Goal: Find contact information: Find contact information

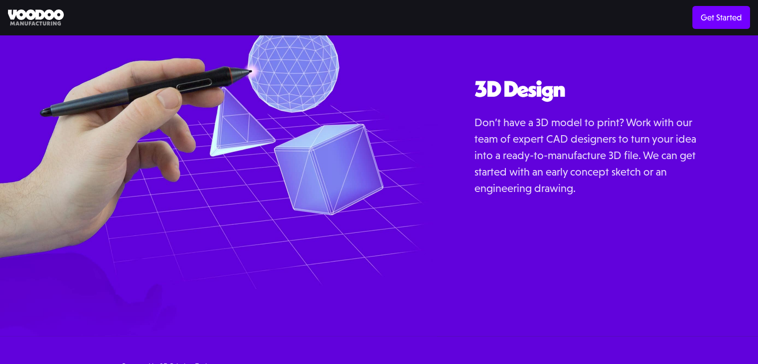
scroll to position [1183, 0]
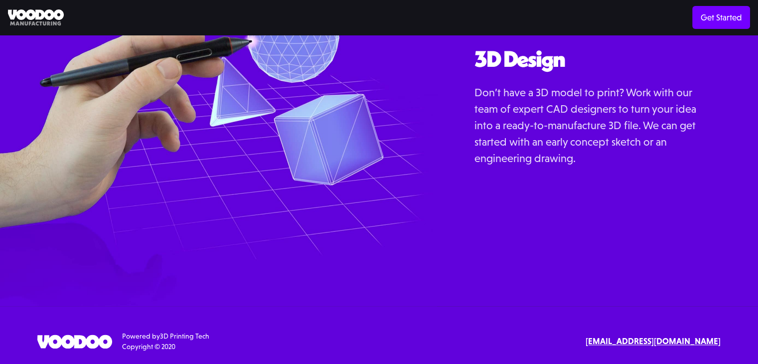
click at [648, 340] on strong "[EMAIL_ADDRESS][DOMAIN_NAME]" at bounding box center [652, 341] width 135 height 10
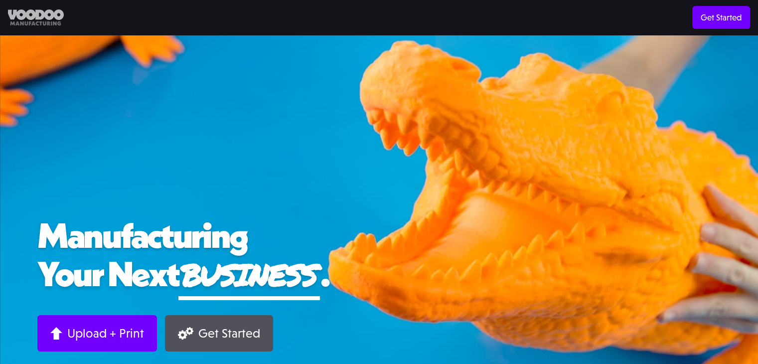
click at [46, 21] on img at bounding box center [36, 17] width 56 height 16
